Goal: Check status: Check status

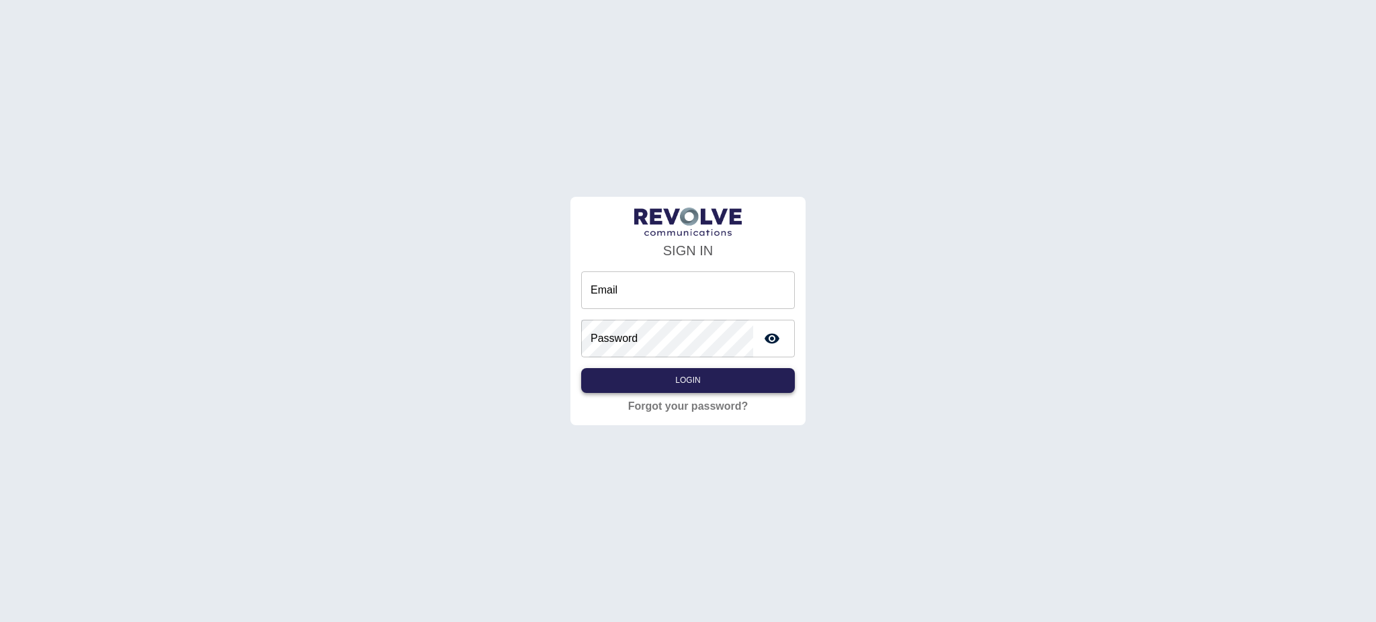
type input "**********"
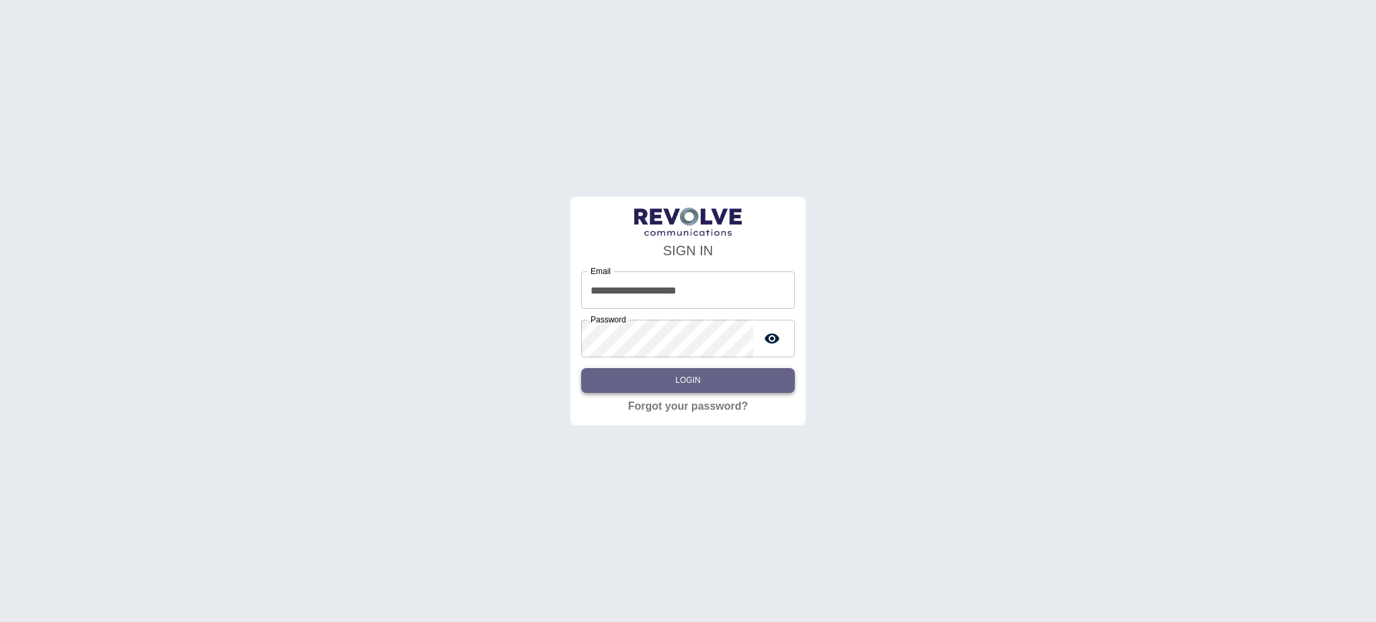
click at [661, 390] on button "Login" at bounding box center [688, 380] width 214 height 25
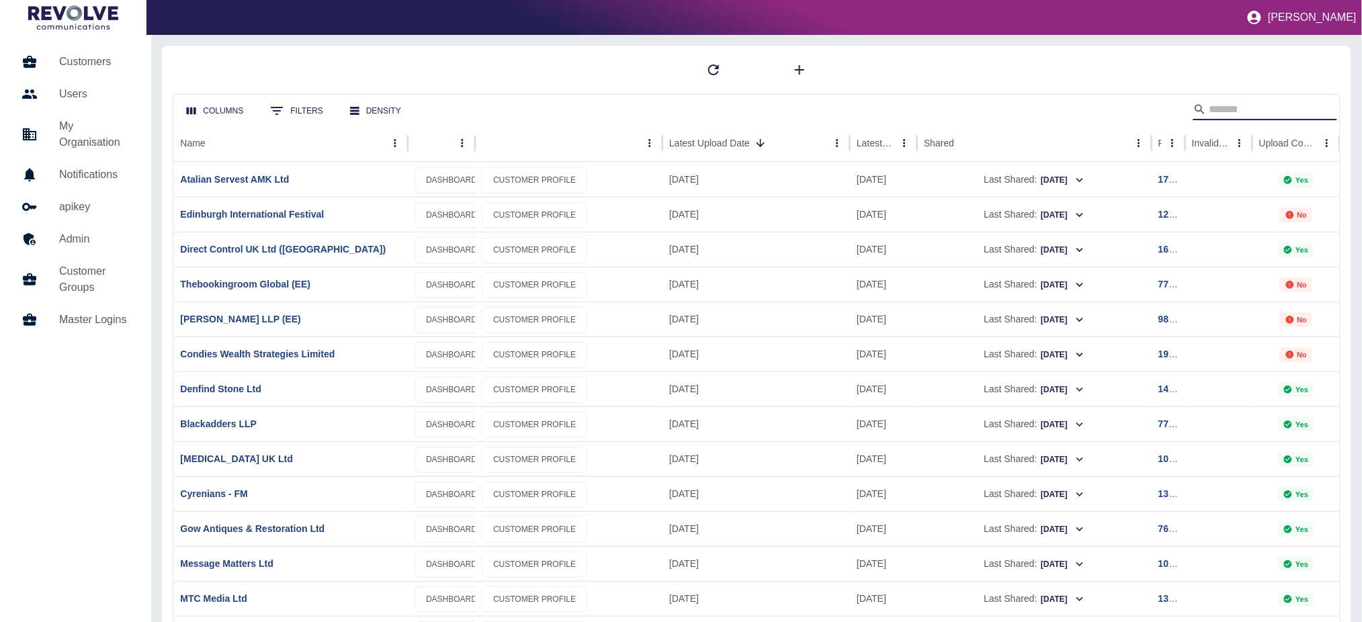
click at [1231, 100] on input "Search" at bounding box center [1262, 109] width 107 height 21
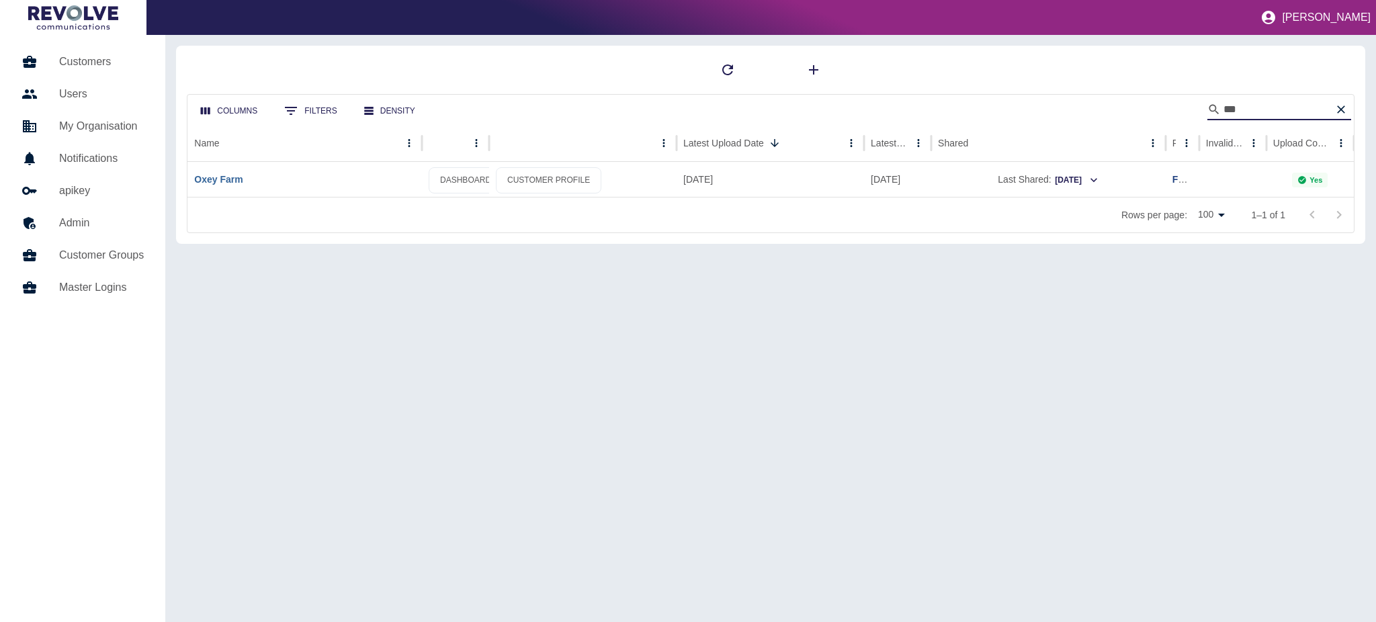
type input "***"
click at [210, 178] on link "Oxey Farm" at bounding box center [218, 179] width 48 height 11
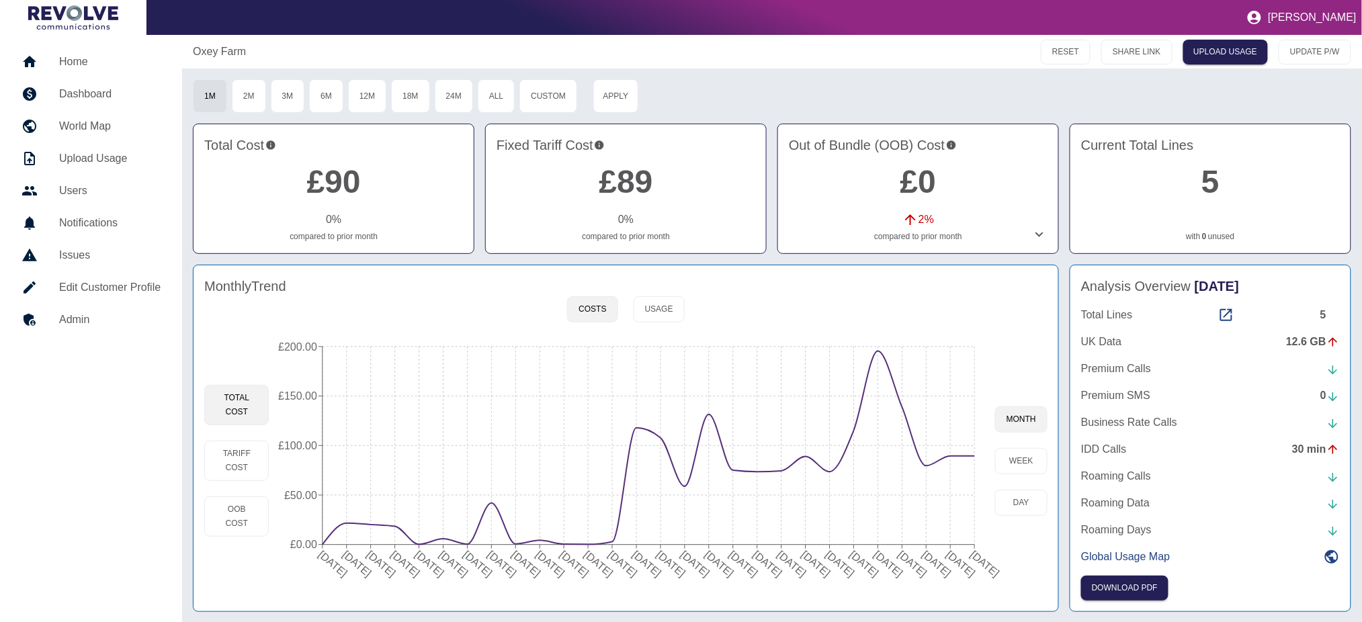
click at [1303, 347] on div "12.6 GB" at bounding box center [1313, 342] width 54 height 16
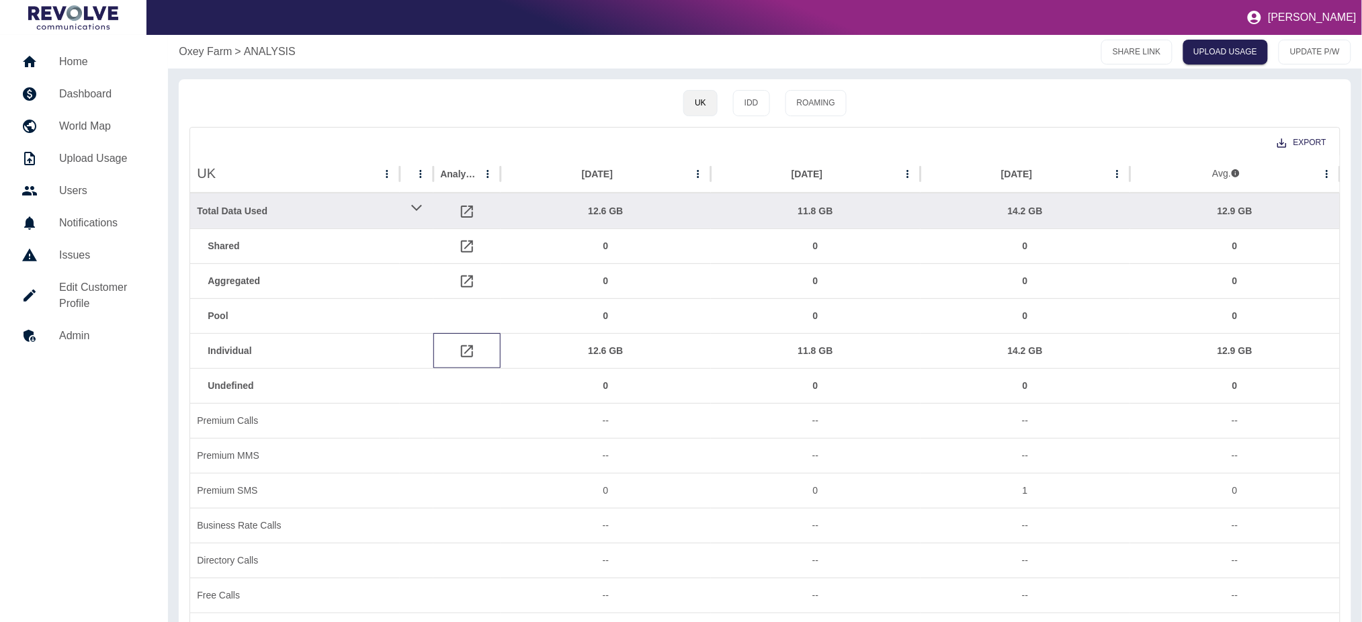
click at [464, 352] on icon at bounding box center [467, 351] width 16 height 16
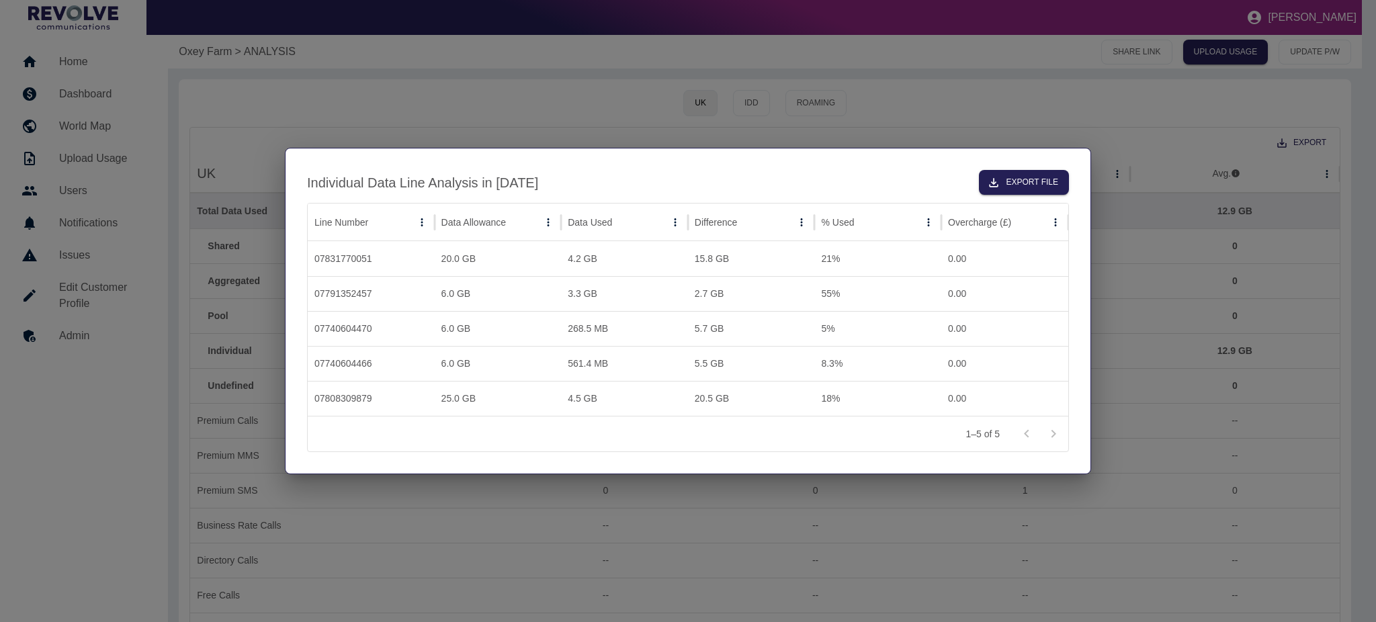
drag, startPoint x: 1071, startPoint y: 531, endPoint x: 1047, endPoint y: 493, distance: 45.3
click at [1071, 527] on div at bounding box center [688, 311] width 1376 height 622
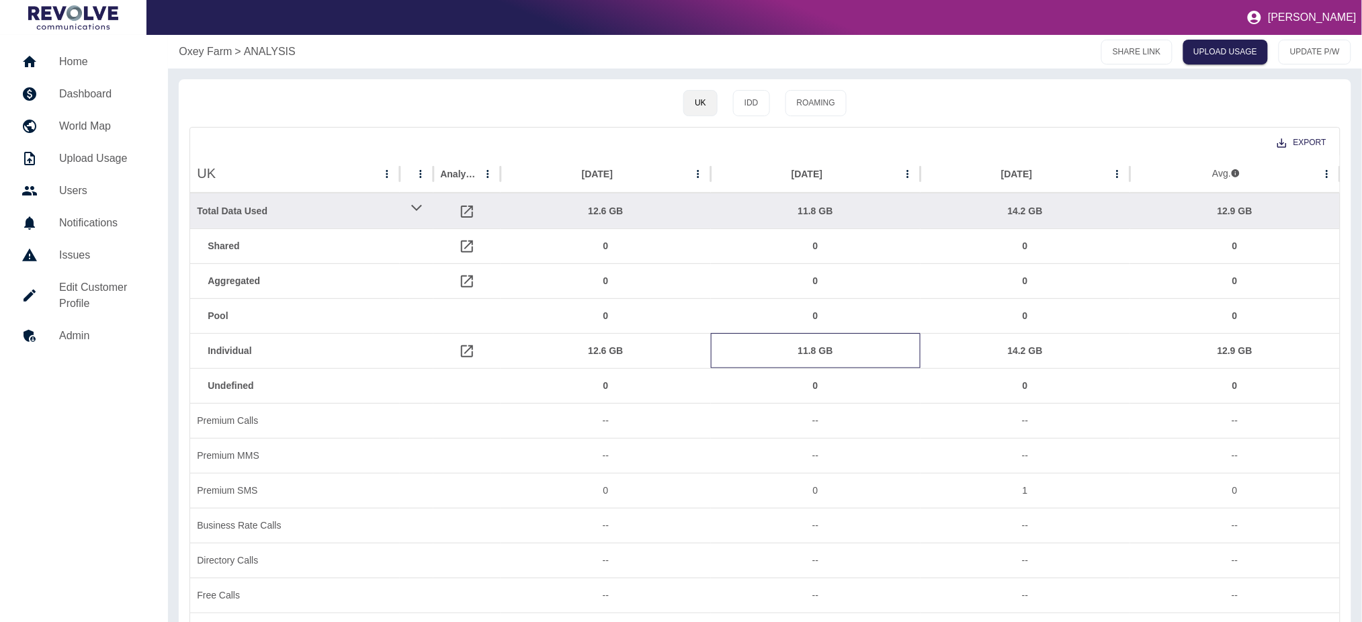
click at [819, 352] on div "11.8 GB" at bounding box center [815, 351] width 196 height 34
click at [463, 353] on icon at bounding box center [467, 351] width 12 height 12
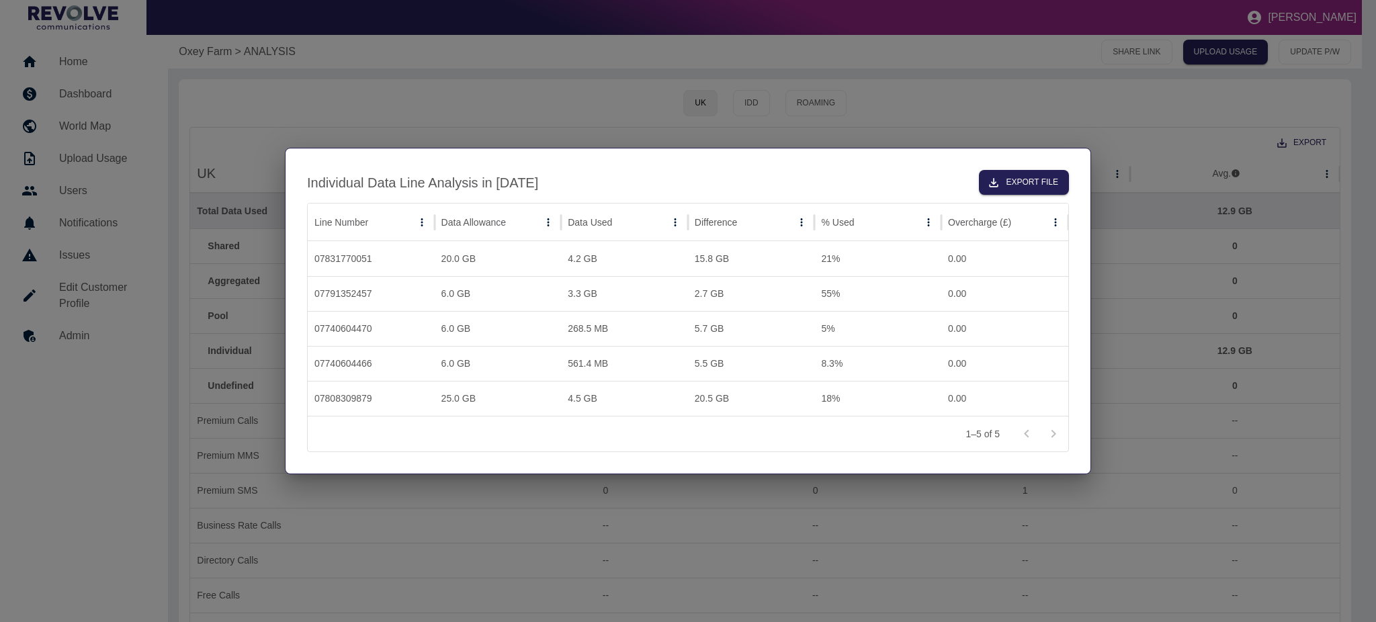
click at [1092, 69] on div at bounding box center [688, 311] width 1376 height 622
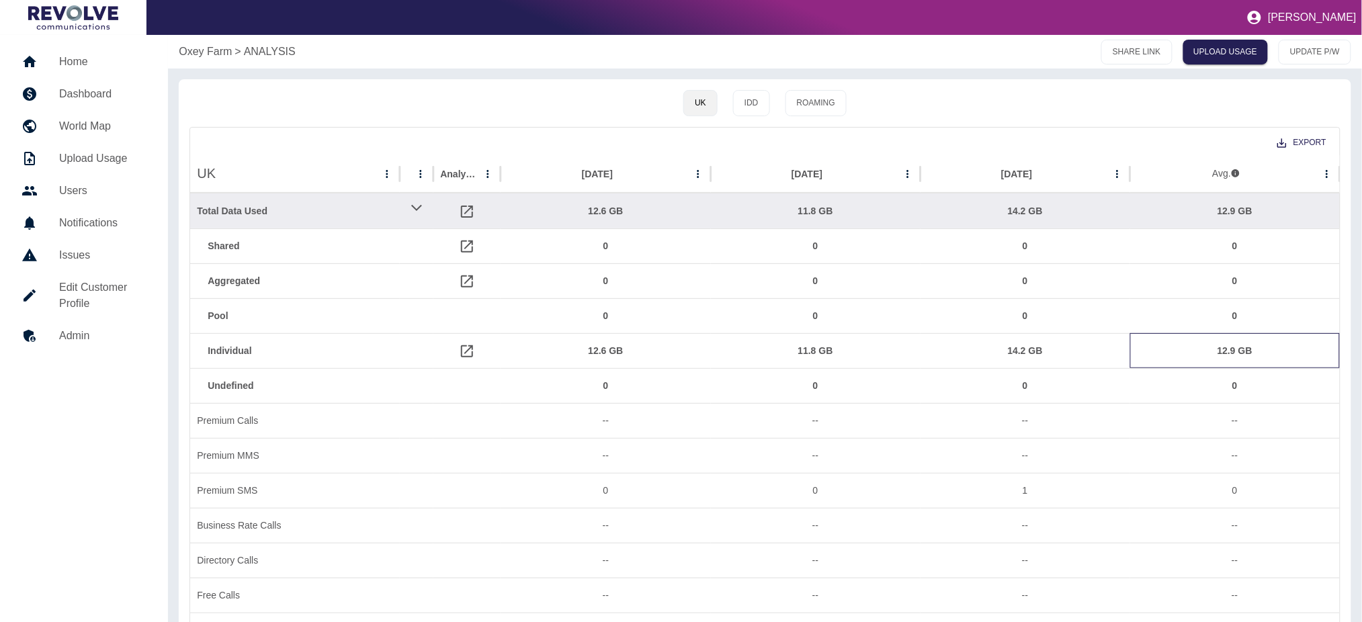
click at [1230, 343] on div "12.9 GB" at bounding box center [1235, 351] width 196 height 34
click at [1229, 345] on div "12.9 GB" at bounding box center [1235, 351] width 196 height 34
click at [1020, 341] on div "14.2 GB" at bounding box center [1025, 351] width 196 height 34
click at [1020, 343] on div "14.2 GB" at bounding box center [1025, 351] width 196 height 34
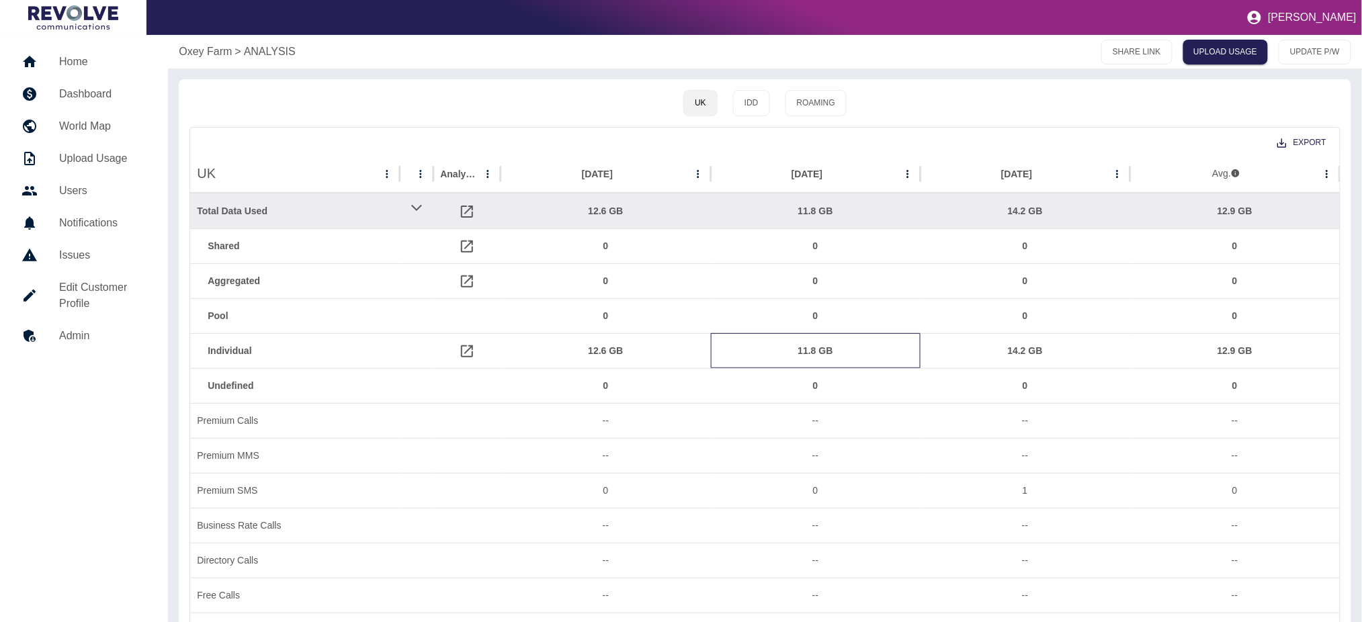
click at [832, 349] on div "11.8 GB" at bounding box center [815, 351] width 196 height 34
click at [611, 355] on div "12.6 GB" at bounding box center [605, 351] width 196 height 34
click at [195, 50] on p "Oxey Farm" at bounding box center [205, 52] width 53 height 16
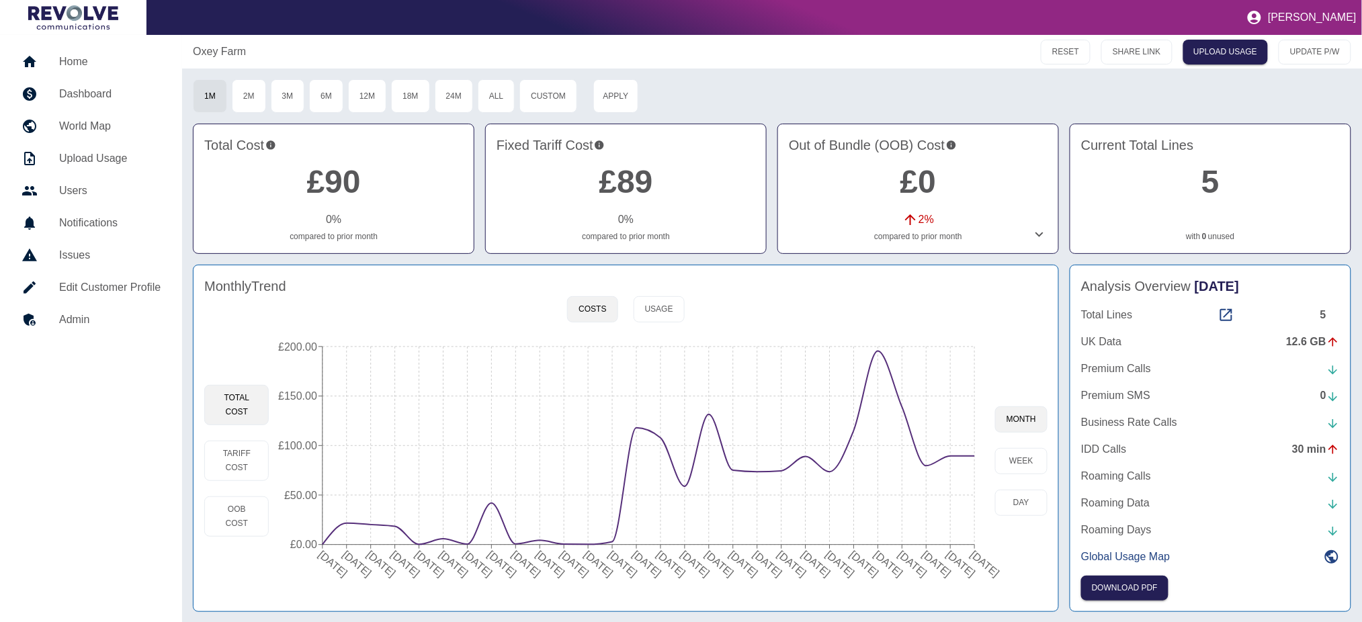
click at [1217, 179] on link "5" at bounding box center [1210, 182] width 18 height 36
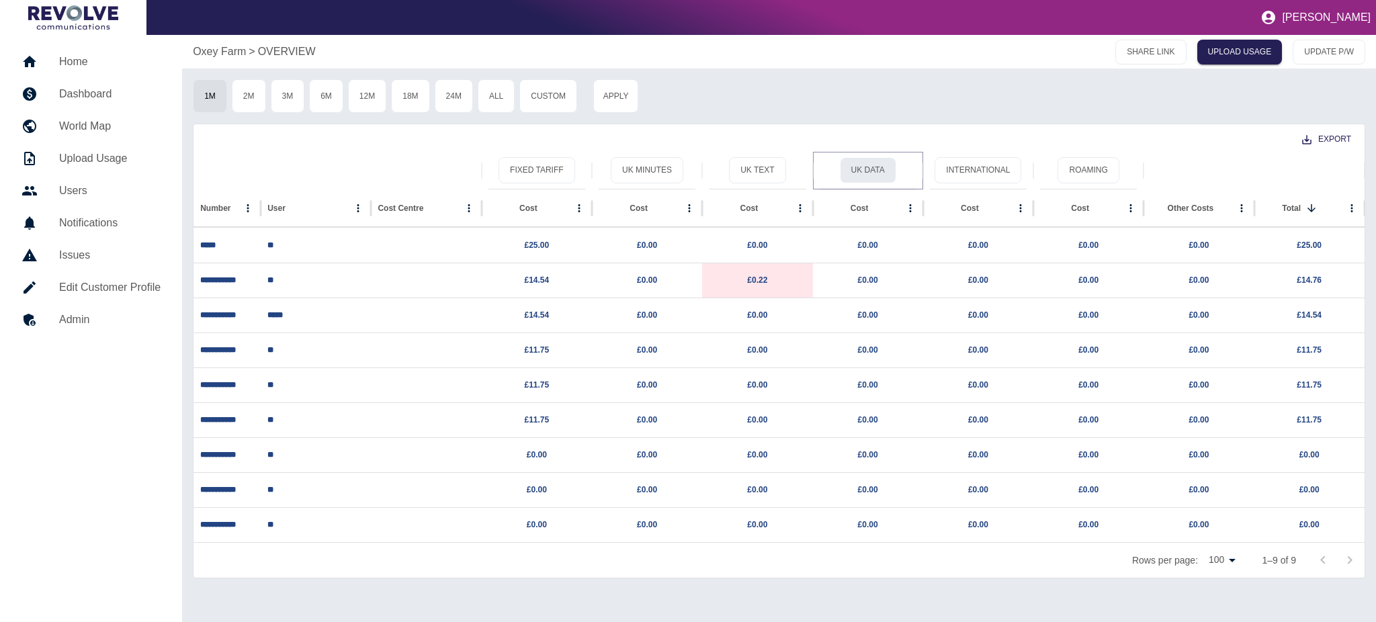
click at [875, 167] on button "UK Data" at bounding box center [868, 170] width 56 height 26
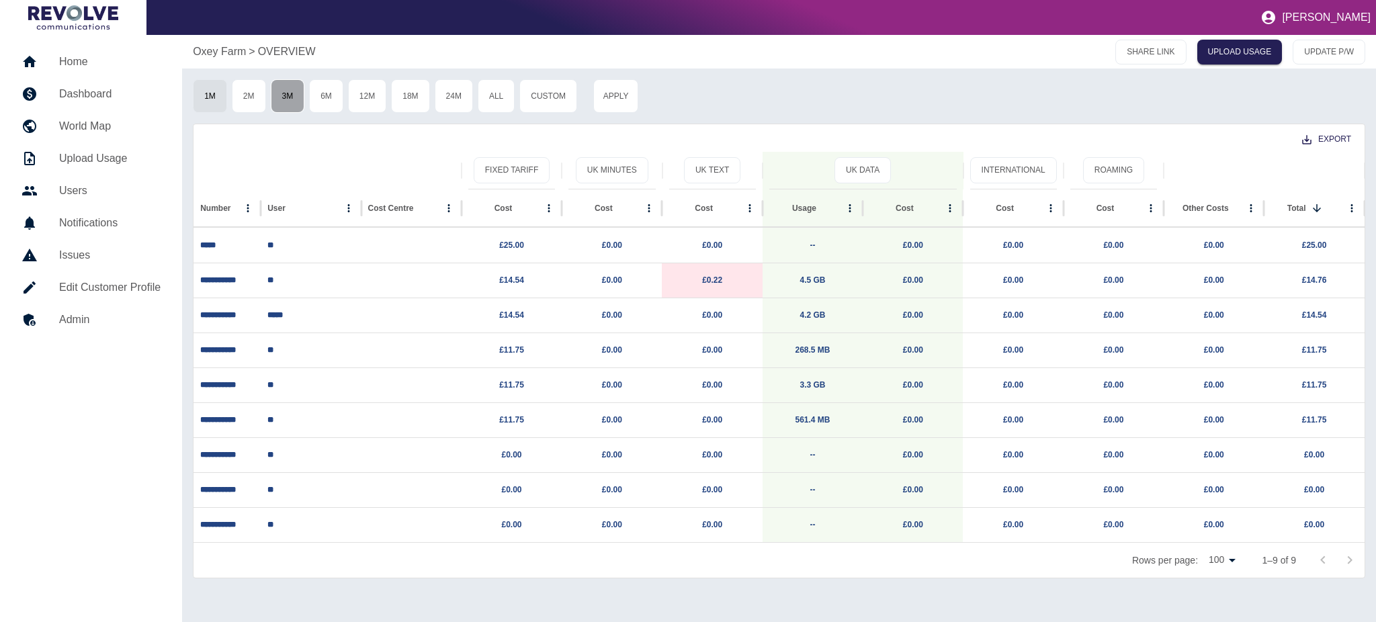
click at [288, 95] on button "3M" at bounding box center [288, 96] width 34 height 34
type button "3M"
